Goal: Task Accomplishment & Management: Use online tool/utility

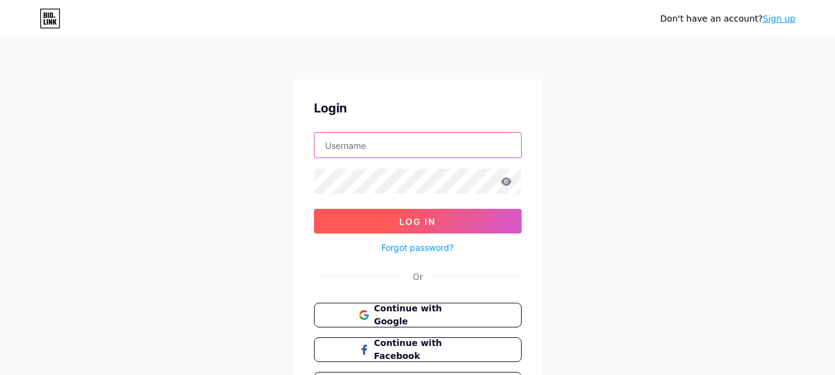
type input "[EMAIL_ADDRESS][DOMAIN_NAME]"
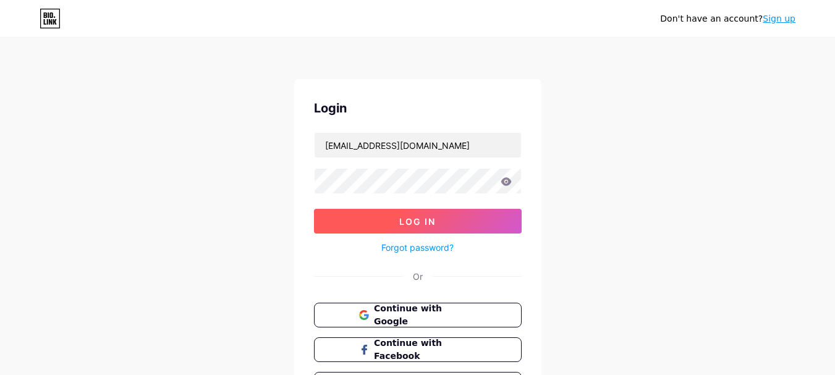
click at [421, 226] on span "Log In" at bounding box center [417, 221] width 36 height 11
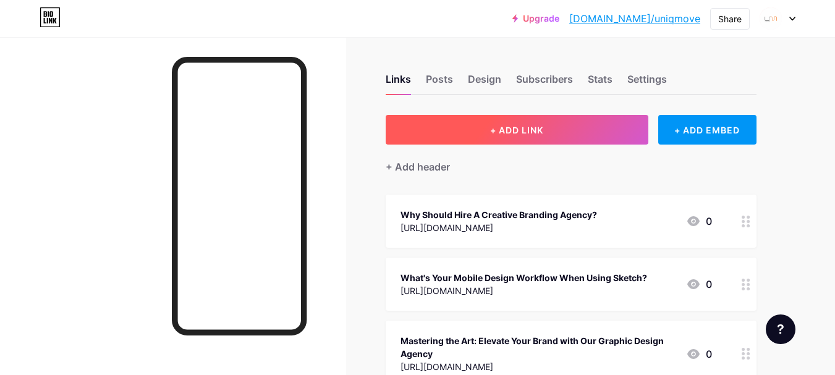
click at [525, 133] on span "+ ADD LINK" at bounding box center [516, 130] width 53 height 11
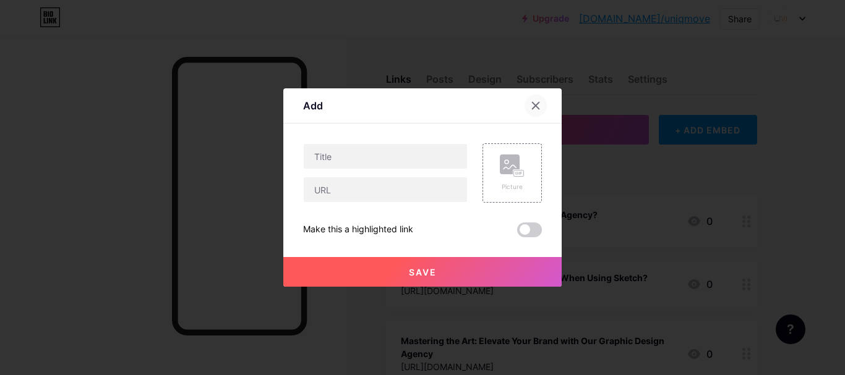
click at [534, 107] on icon at bounding box center [535, 106] width 7 height 7
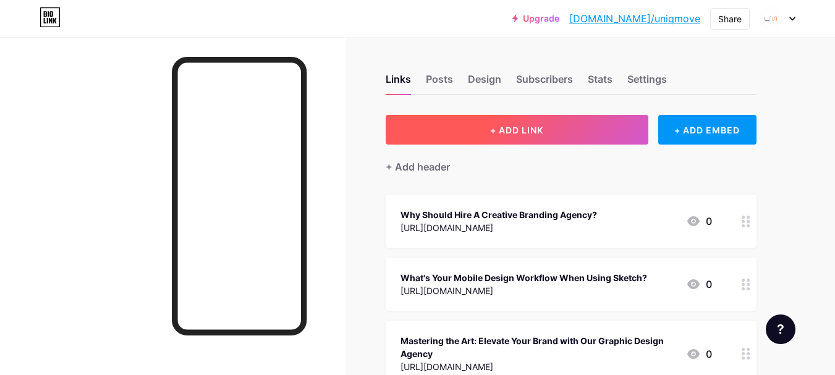
click at [482, 134] on button "+ ADD LINK" at bounding box center [517, 130] width 263 height 30
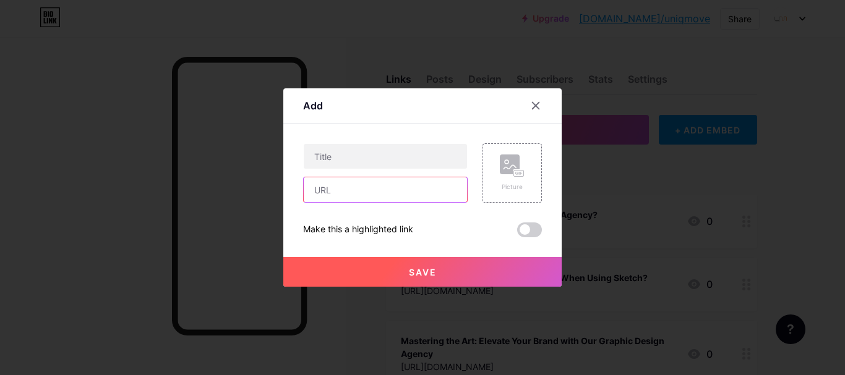
click at [329, 191] on input "text" at bounding box center [385, 189] width 163 height 25
paste input "[URL][DOMAIN_NAME]"
type input "[URL][DOMAIN_NAME]"
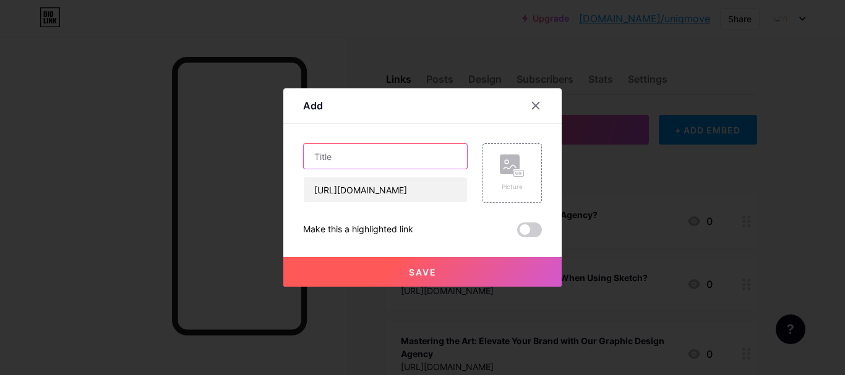
click at [330, 155] on input "text" at bounding box center [385, 156] width 163 height 25
paste input "Top Advantages of Working with a Professional Web Design Company in [GEOGRAPHIC…"
click at [380, 157] on input "Top Advantages of Working with a Professional Web Design Company in [GEOGRAPHIC…" at bounding box center [385, 156] width 163 height 25
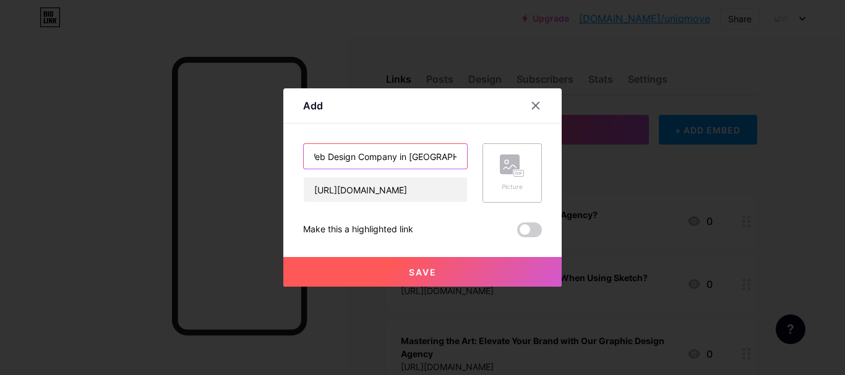
type input "Top Advantages of Working with a Professional Web Design Company in [GEOGRAPHIC…"
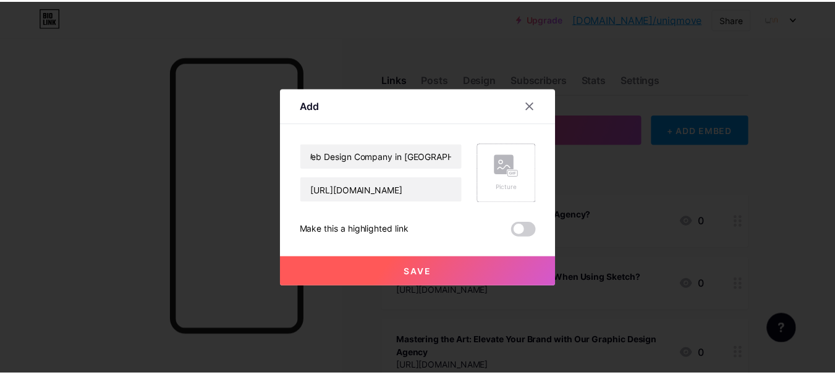
scroll to position [0, 0]
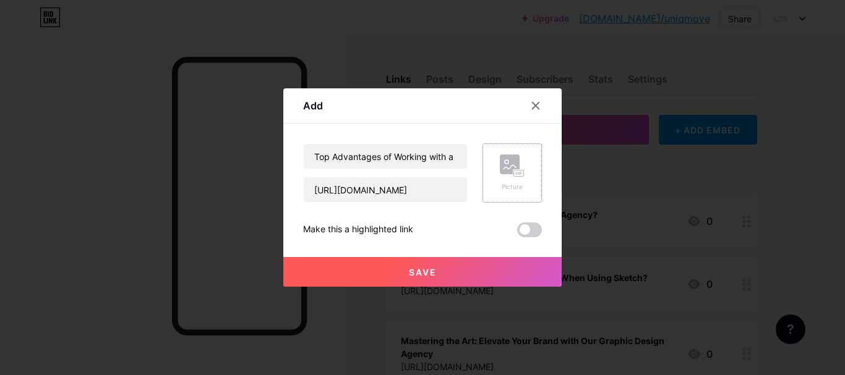
click at [519, 176] on rect at bounding box center [519, 174] width 10 height 6
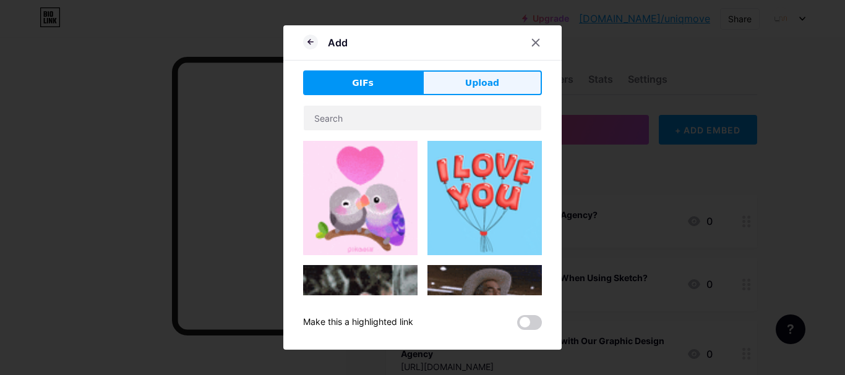
click at [456, 88] on button "Upload" at bounding box center [481, 82] width 119 height 25
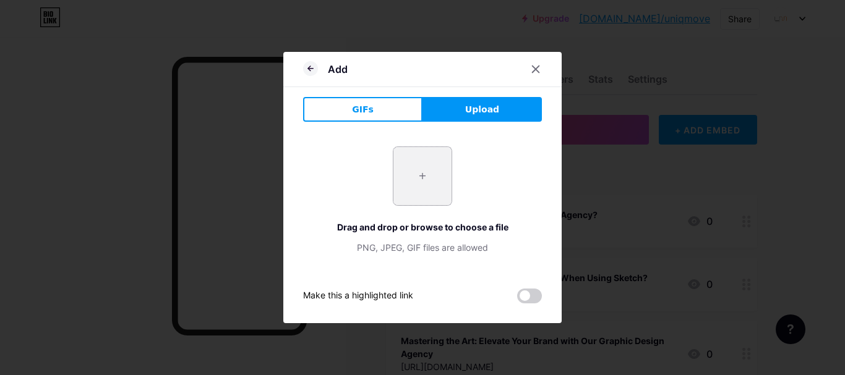
click at [422, 177] on input "file" at bounding box center [422, 176] width 58 height 58
type input "C:\fakepath\UI UX Design Agency in [GEOGRAPHIC_DATA] Creating User-Centric Webs…"
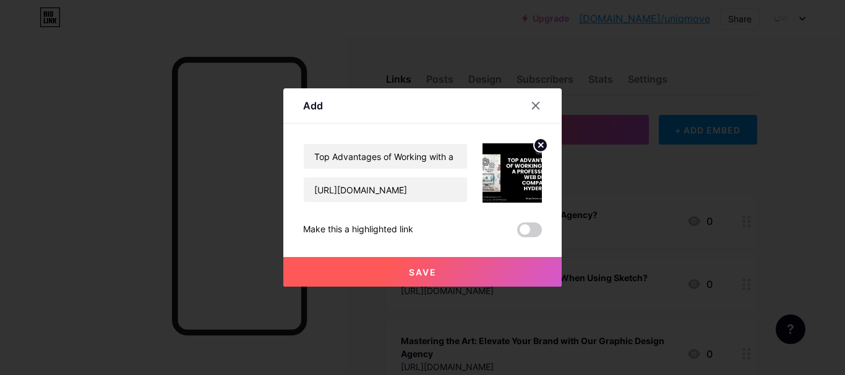
drag, startPoint x: 445, startPoint y: 271, endPoint x: 442, endPoint y: 202, distance: 68.7
click at [444, 271] on button "Save" at bounding box center [422, 272] width 278 height 30
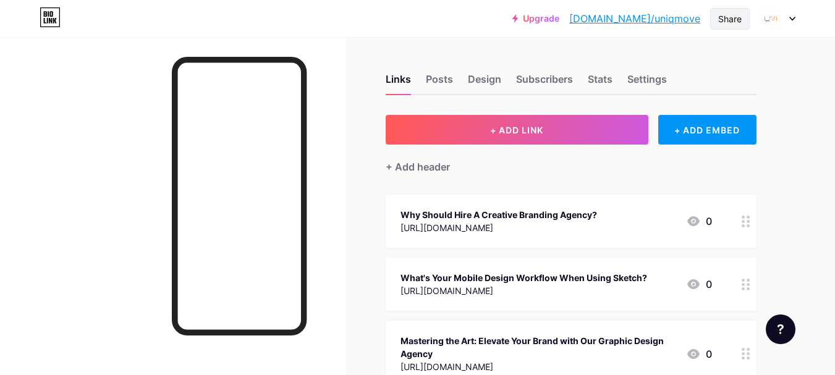
click at [731, 25] on div "Share" at bounding box center [729, 18] width 23 height 13
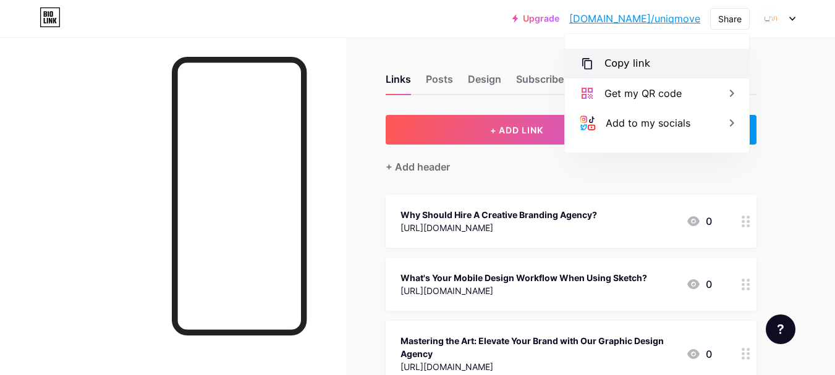
click at [643, 64] on div "Copy link" at bounding box center [628, 63] width 46 height 15
